Goal: Navigation & Orientation: Go to known website

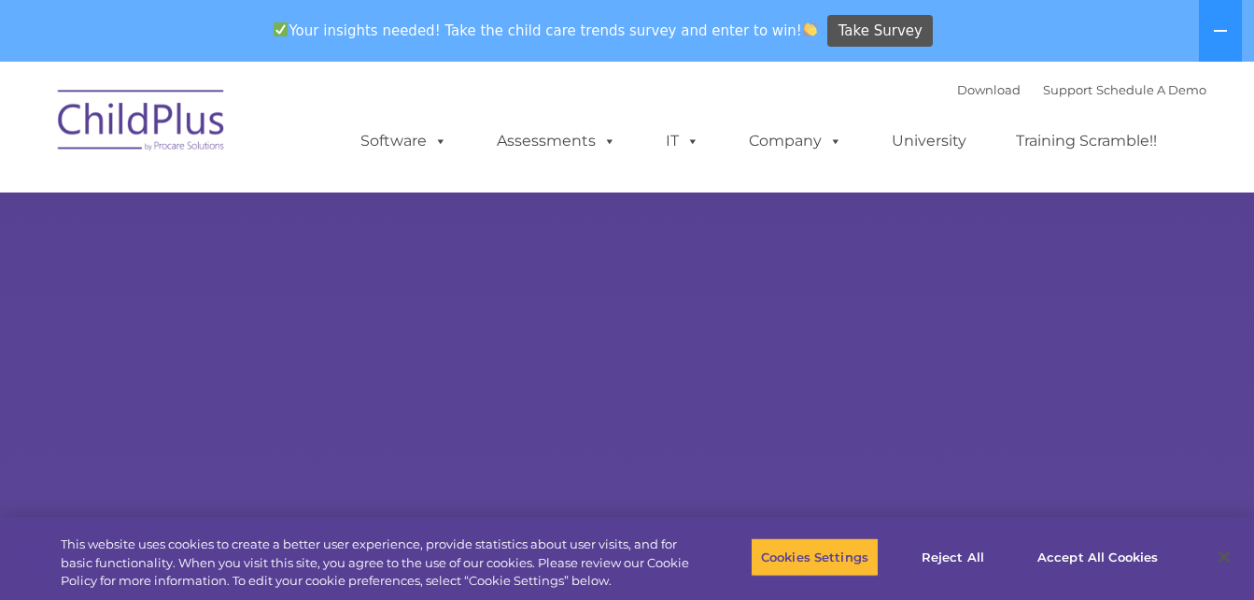
select select "MEDIUM"
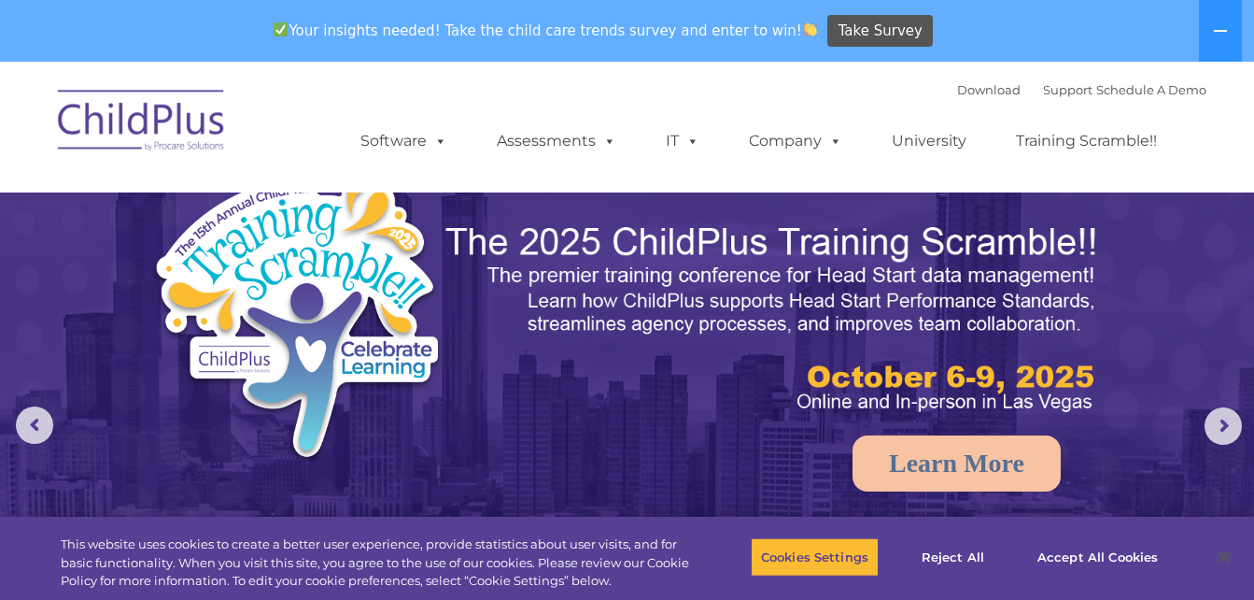
click at [203, 120] on img at bounding box center [142, 123] width 187 height 93
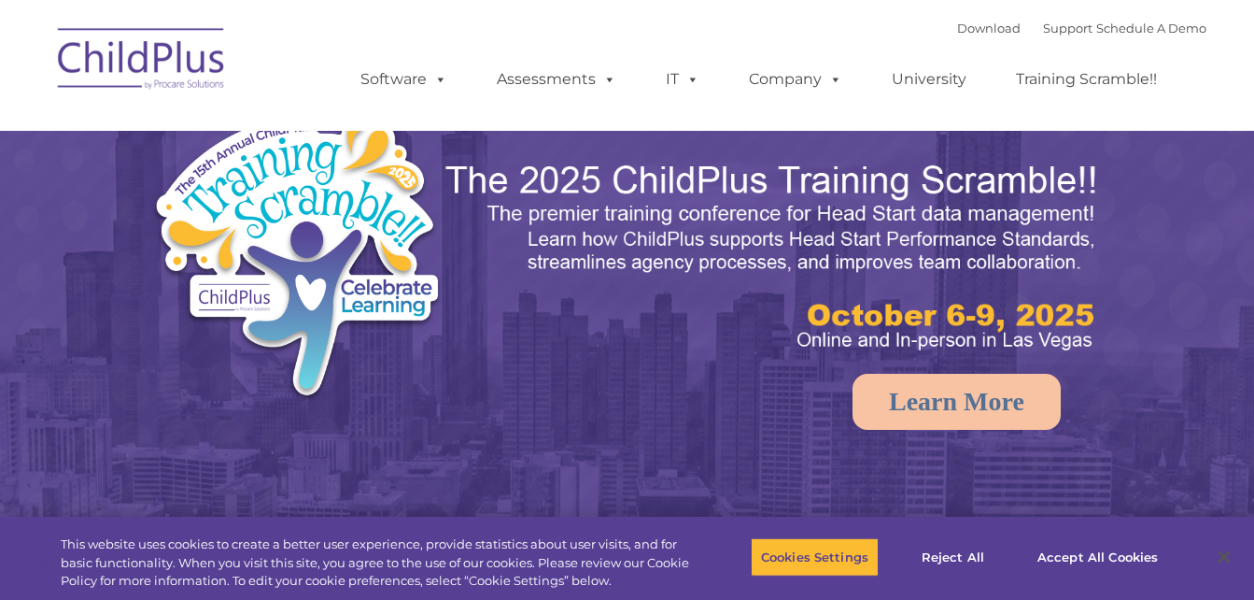
select select "MEDIUM"
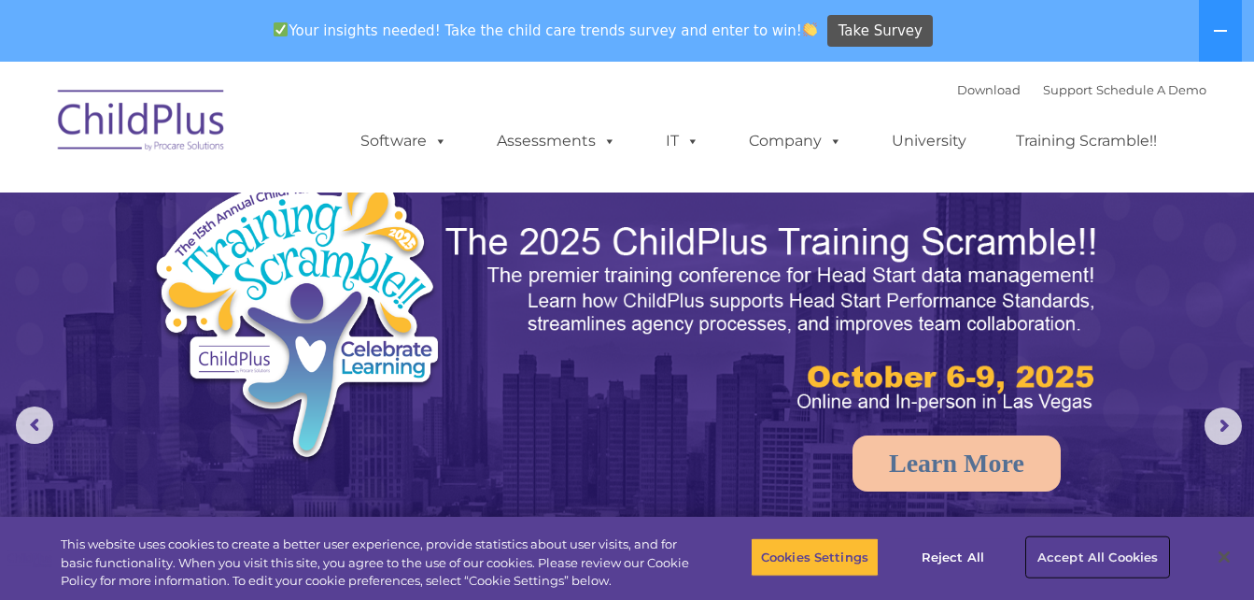
click at [1072, 558] on button "Accept All Cookies" at bounding box center [1097, 556] width 141 height 39
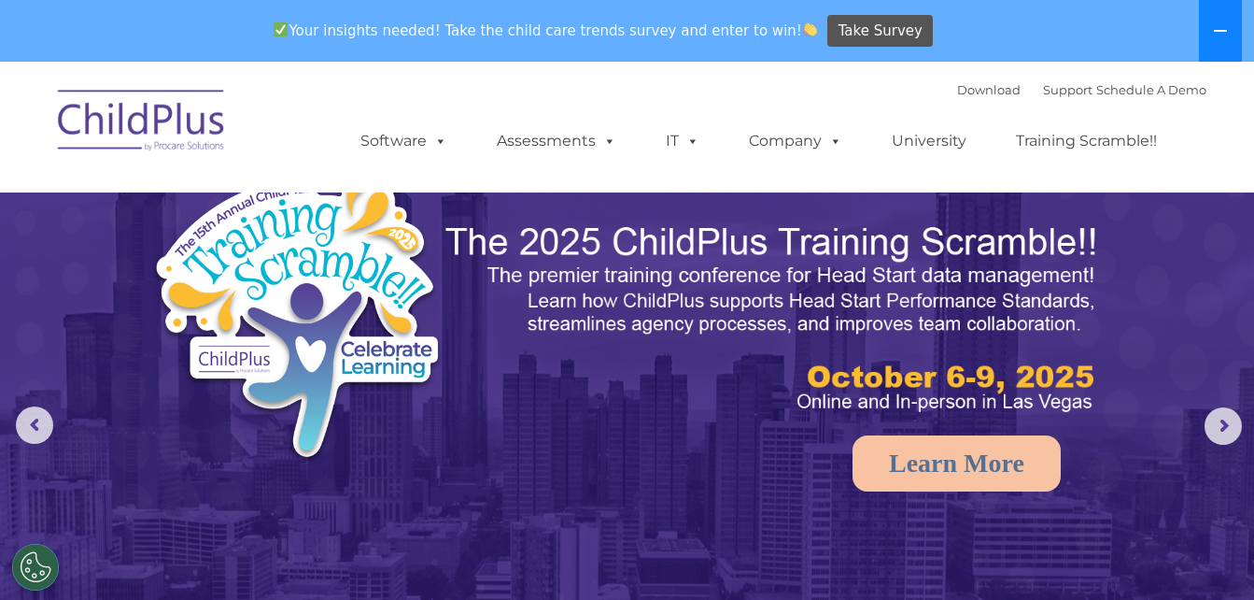
click at [1219, 33] on icon at bounding box center [1220, 30] width 15 height 15
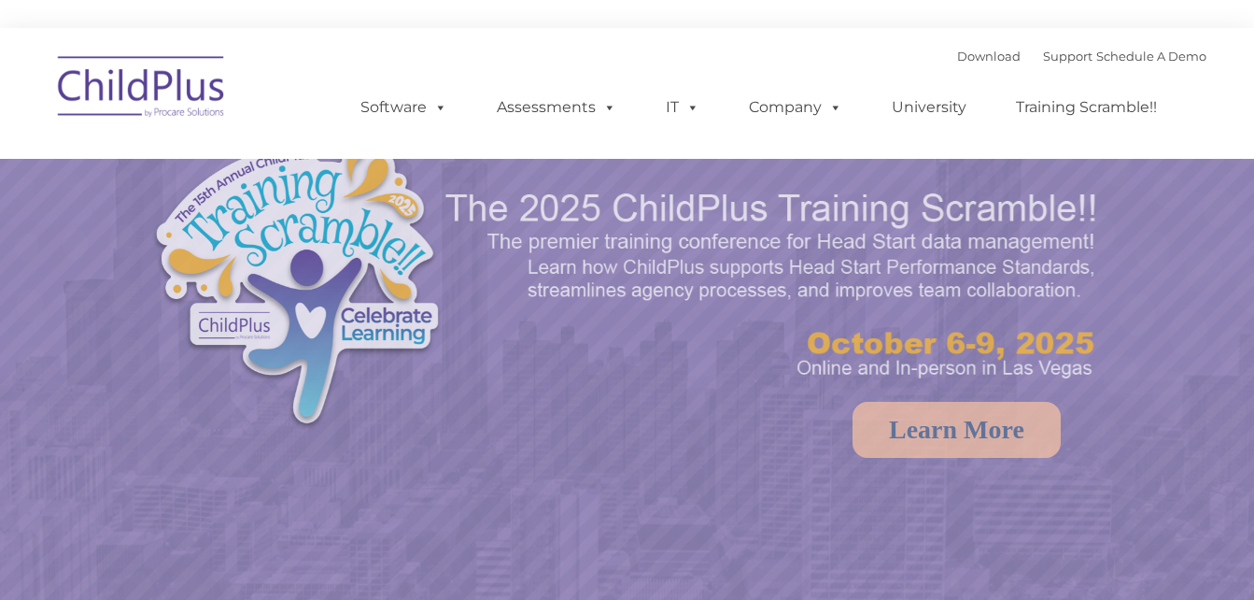
select select "MEDIUM"
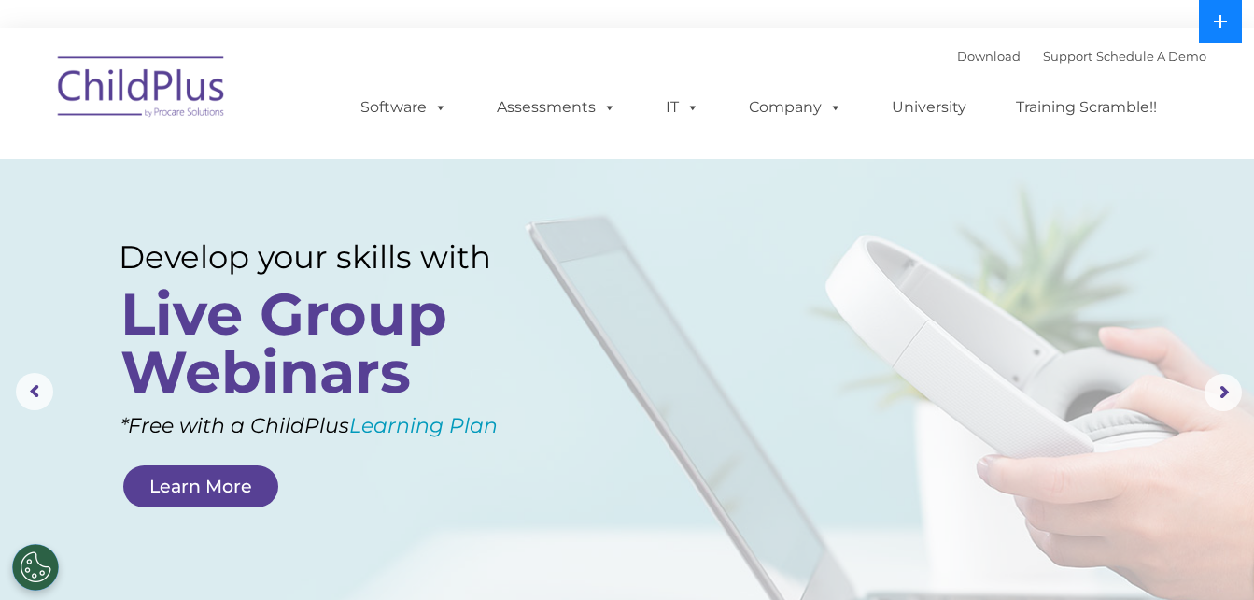
click at [1233, 9] on button at bounding box center [1220, 21] width 43 height 43
